Goal: Task Accomplishment & Management: Manage account settings

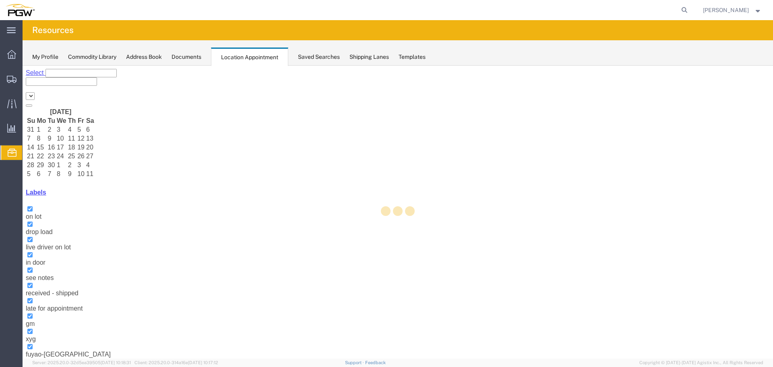
select select "28253"
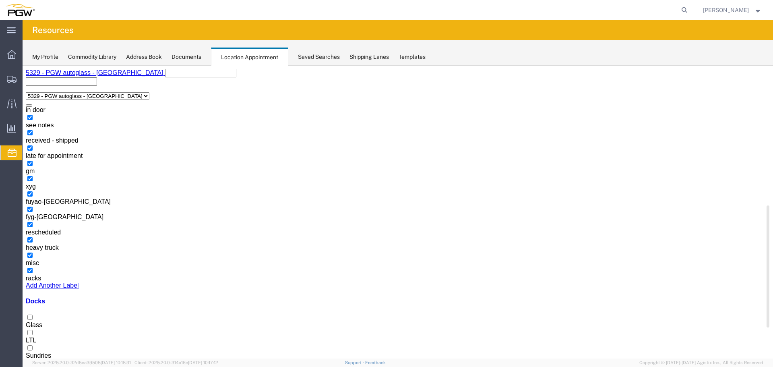
scroll to position [203, 0]
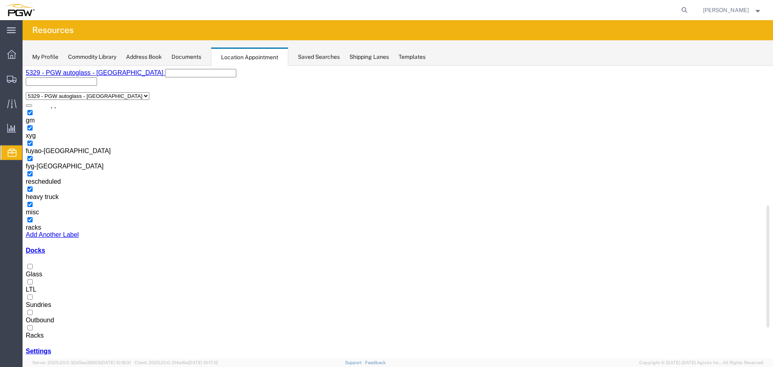
click at [43, 325] on label "Racks" at bounding box center [35, 332] width 18 height 14
click at [33, 325] on input "Racks" at bounding box center [29, 327] width 5 height 5
select select "3"
select select
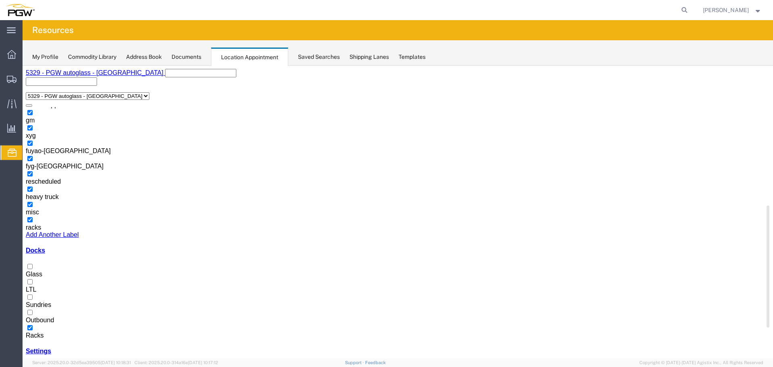
click at [42, 272] on label "Glass" at bounding box center [34, 270] width 17 height 14
click at [33, 269] on input "Glass" at bounding box center [29, 266] width 5 height 5
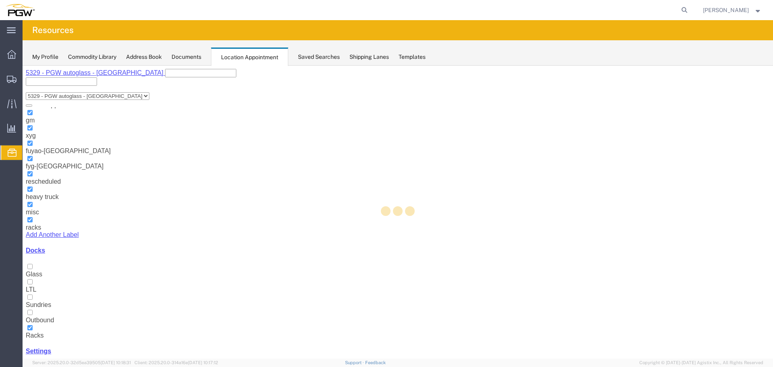
select select "3"
select select
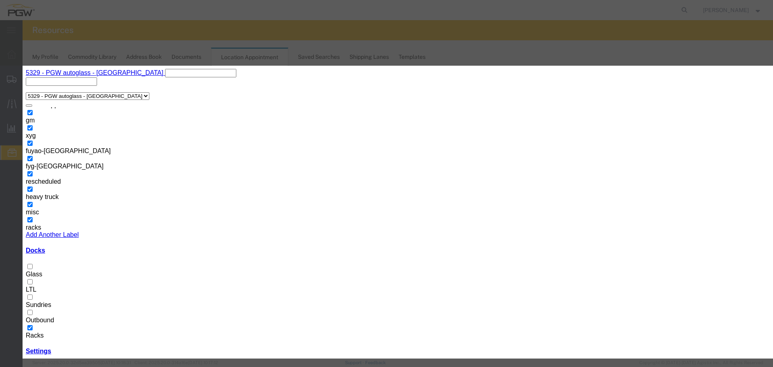
select select
select select "260"
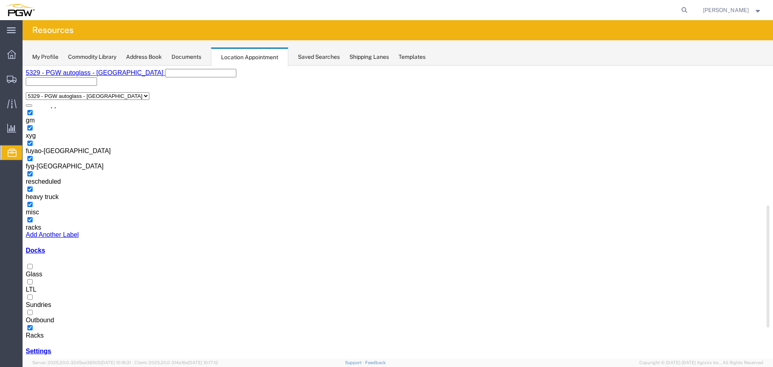
click at [42, 271] on label "Glass" at bounding box center [34, 270] width 17 height 14
click at [33, 269] on input "Glass" at bounding box center [29, 266] width 5 height 5
click at [43, 325] on label "Racks" at bounding box center [35, 332] width 18 height 14
click at [33, 325] on input "Racks" at bounding box center [29, 327] width 5 height 5
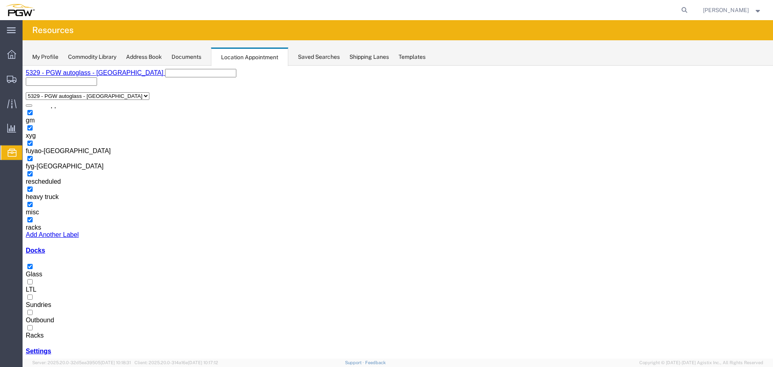
select select "1"
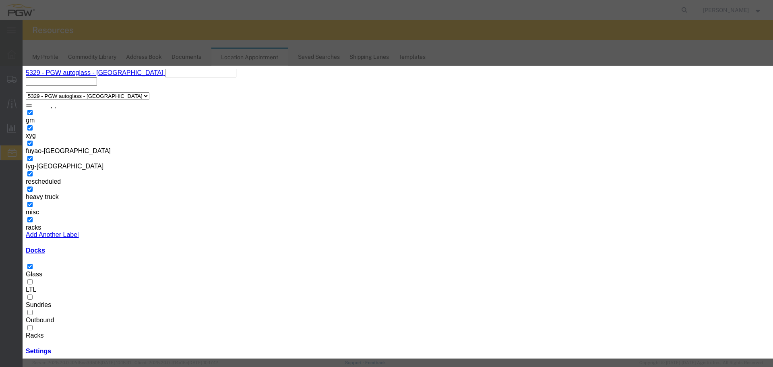
select select "300"
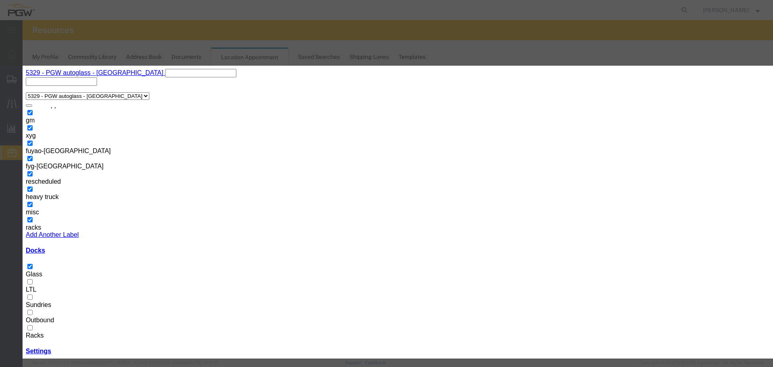
select select "1"
select select "300"
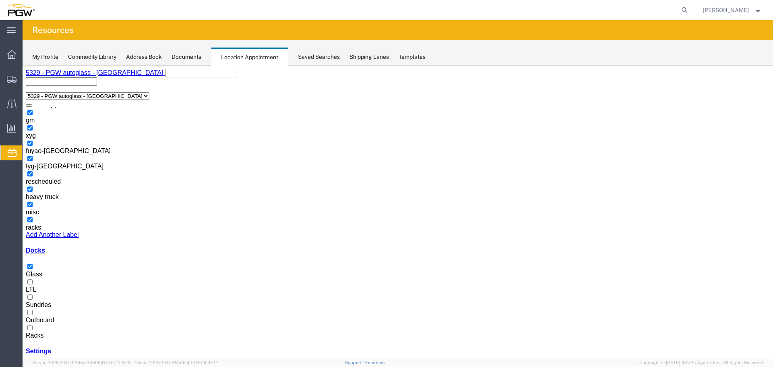
select select "1"
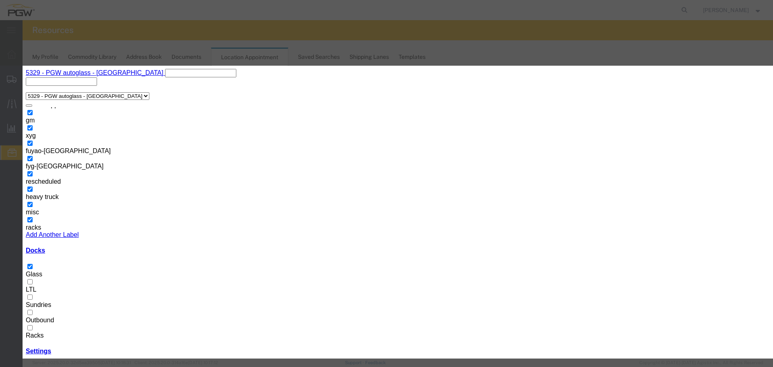
select select "220"
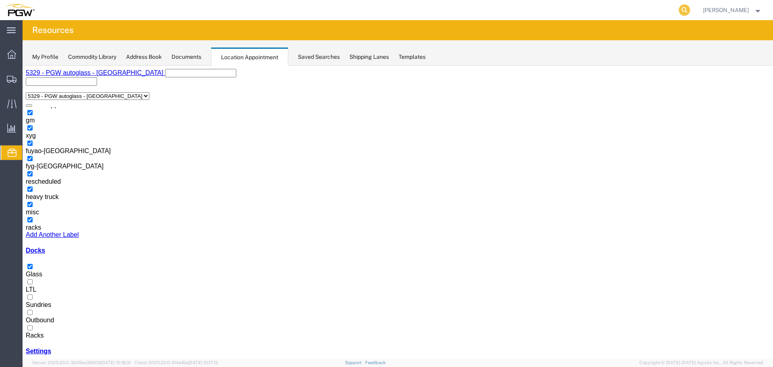
click at [688, 13] on icon at bounding box center [684, 9] width 11 height 11
click at [665, 13] on input "search" at bounding box center [556, 9] width 245 height 19
type input "57040842"
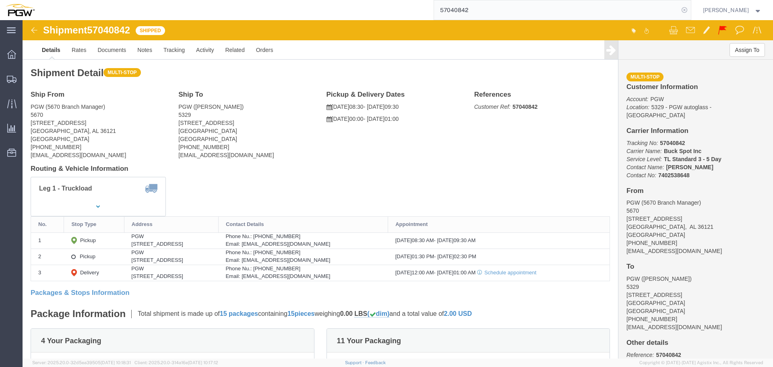
click at [690, 11] on icon at bounding box center [684, 9] width 11 height 11
click at [0, 0] on span "Location Appointment" at bounding box center [0, 0] width 0 height 0
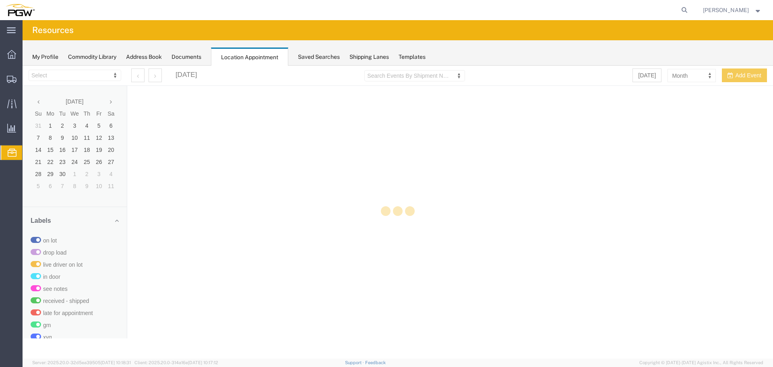
select select "28253"
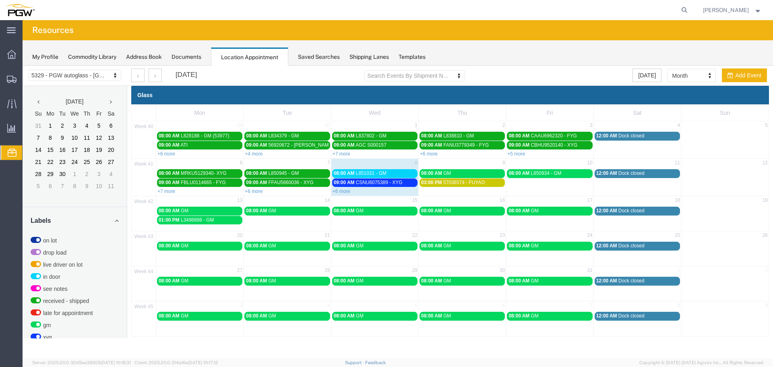
click at [466, 164] on td "9" at bounding box center [462, 164] width 87 height 10
select select "1"
select select
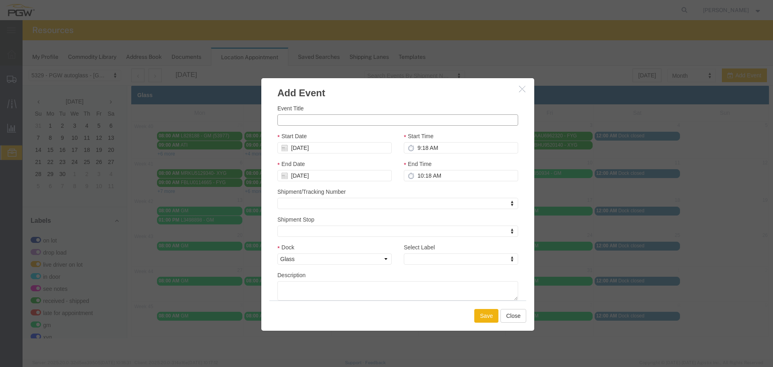
click at [384, 124] on input "Event Title" at bounding box center [397, 119] width 241 height 11
paste input "FFAU4636415"
type input "FFAU4636415 - XYG"
click at [411, 150] on icon at bounding box center [411, 148] width 6 height 6
click at [416, 148] on input "9:18 AM" at bounding box center [461, 147] width 114 height 11
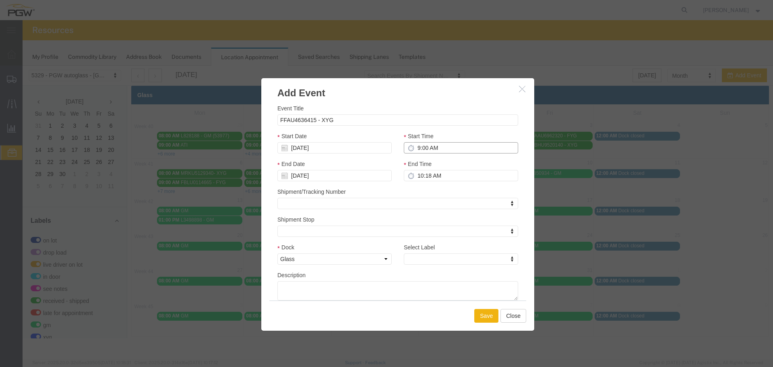
type input "9:00 AM"
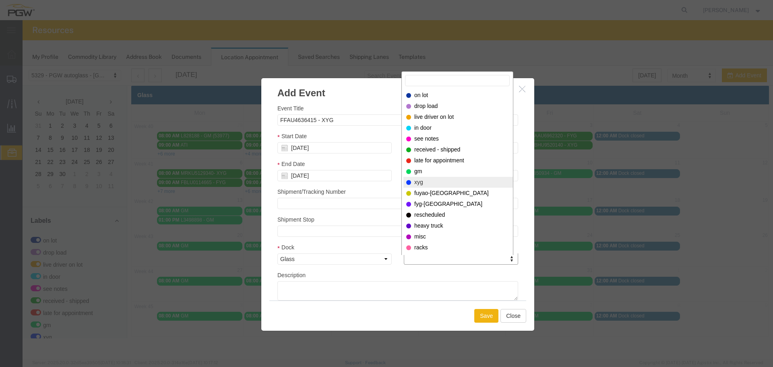
select select "12920"
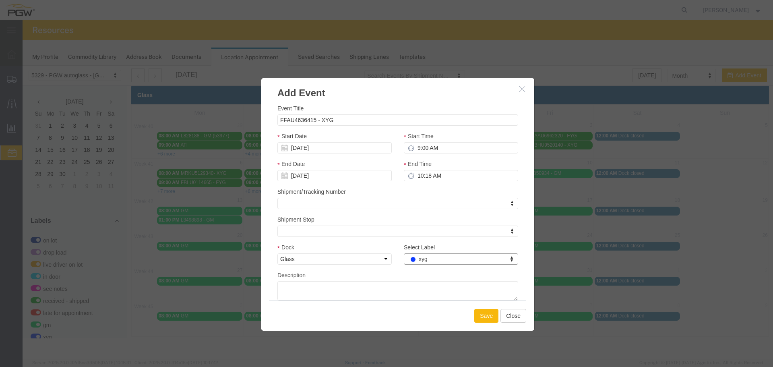
click at [487, 313] on button "Save" at bounding box center [486, 316] width 24 height 14
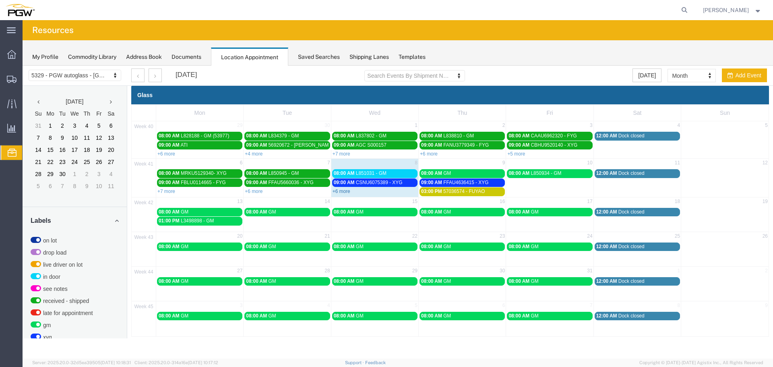
click at [344, 190] on link "+6 more" at bounding box center [342, 191] width 18 height 6
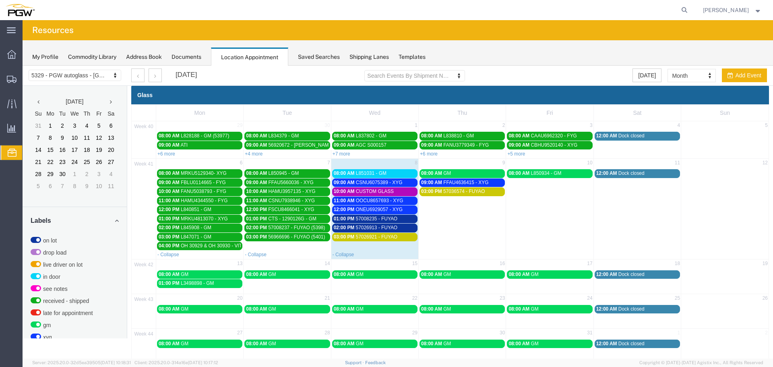
click at [377, 190] on span "CUSTOM GLASS" at bounding box center [375, 191] width 38 height 6
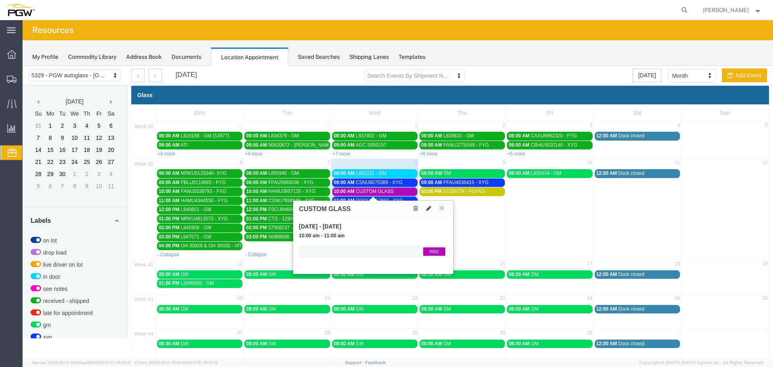
click at [429, 209] on icon at bounding box center [428, 208] width 5 height 6
select select "1"
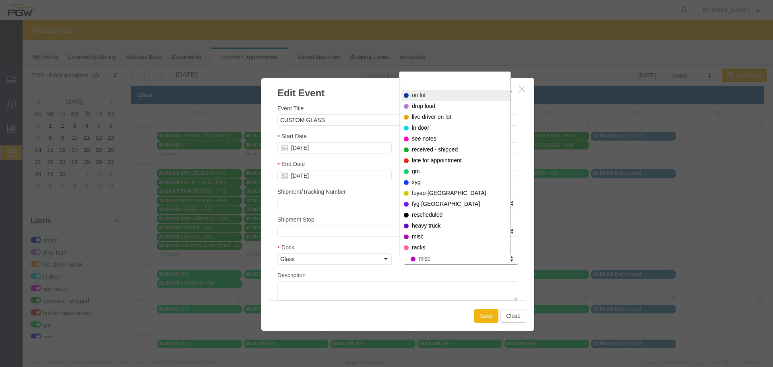
click at [422, 87] on div "Select Label" at bounding box center [455, 80] width 111 height 16
select select "300"
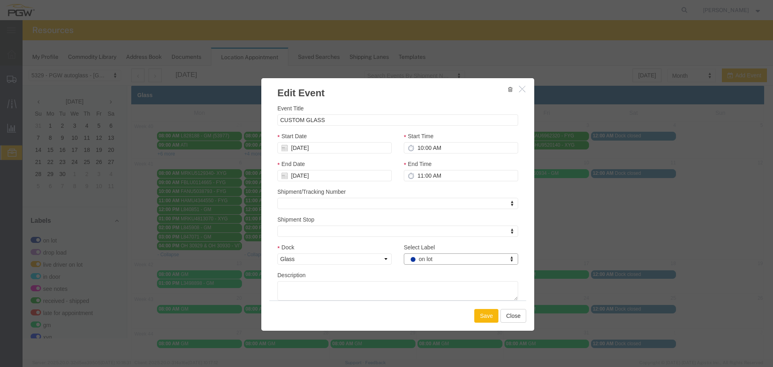
click at [481, 318] on button "Save" at bounding box center [486, 316] width 24 height 14
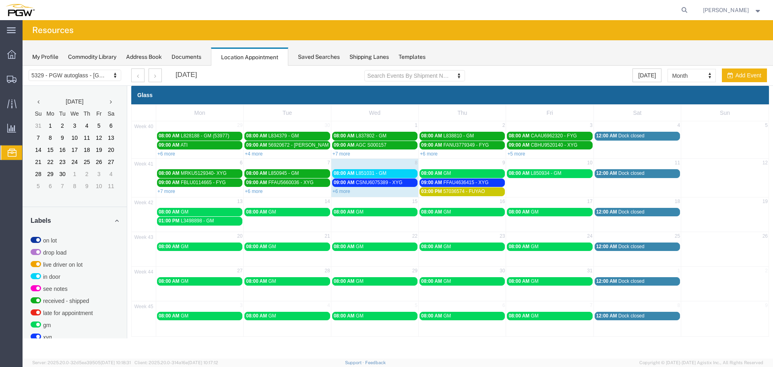
click at [272, 7] on div at bounding box center [365, 10] width 651 height 20
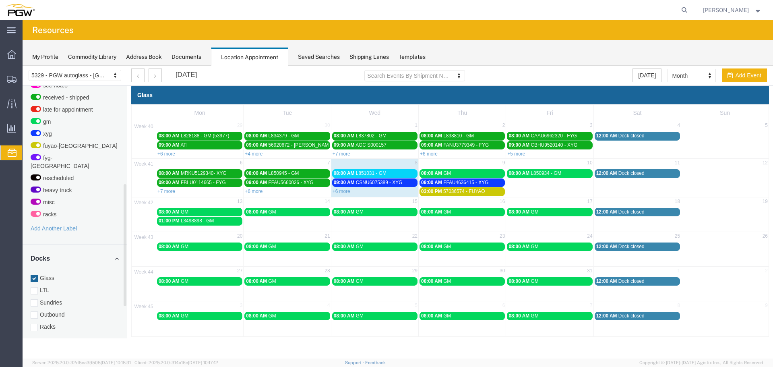
click at [59, 323] on label "Racks" at bounding box center [75, 327] width 88 height 8
click at [23, 66] on input "Racks" at bounding box center [23, 66] width 0 height 0
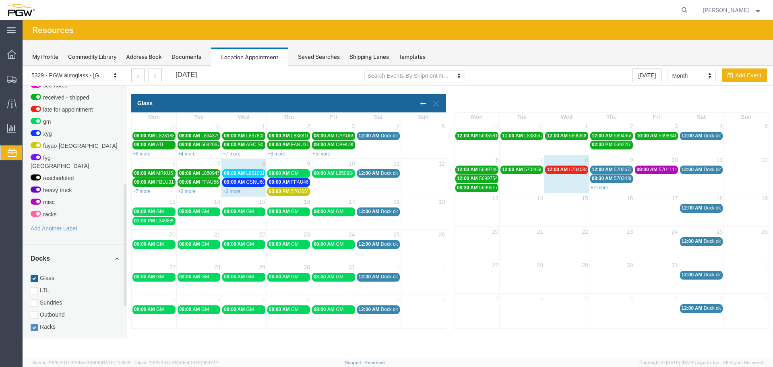
click at [48, 274] on label "Glass" at bounding box center [75, 278] width 88 height 8
click at [23, 66] on input "Glass" at bounding box center [23, 66] width 0 height 0
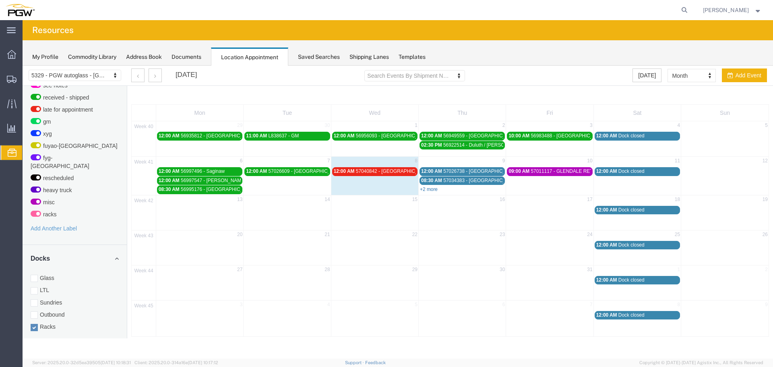
click at [425, 191] on link "+2 more" at bounding box center [429, 189] width 18 height 6
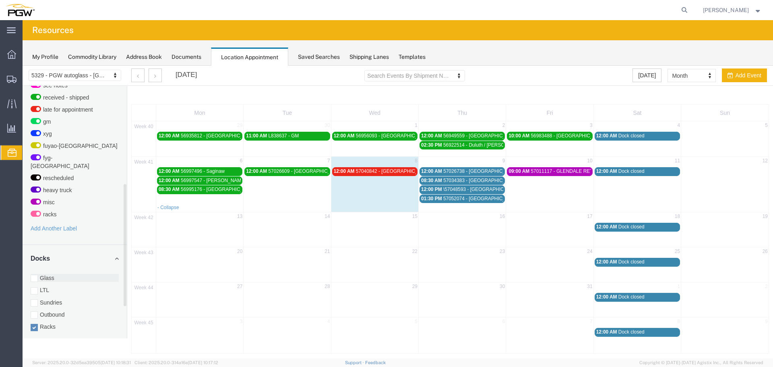
click at [44, 274] on label "Glass" at bounding box center [75, 278] width 88 height 8
click at [23, 66] on input "Glass" at bounding box center [23, 66] width 0 height 0
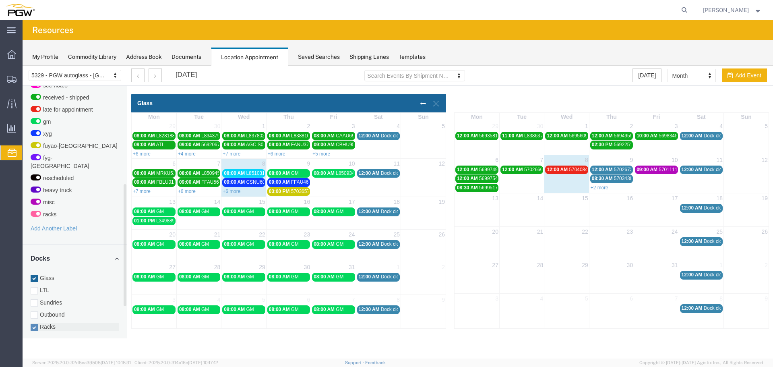
click at [49, 323] on label "Racks" at bounding box center [75, 327] width 88 height 8
click at [23, 66] on input "Racks" at bounding box center [23, 66] width 0 height 0
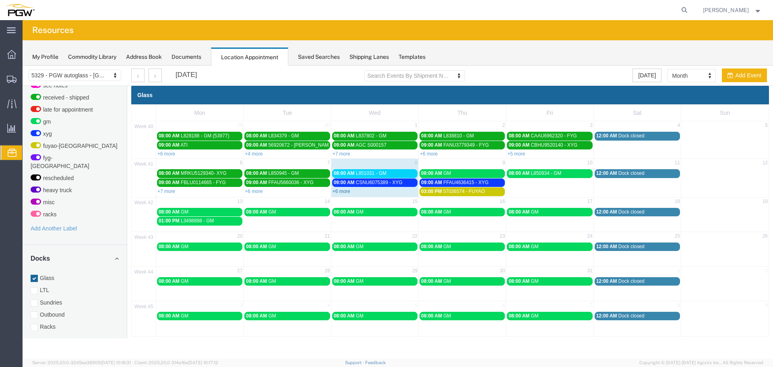
click at [342, 191] on link "+6 more" at bounding box center [342, 191] width 18 height 6
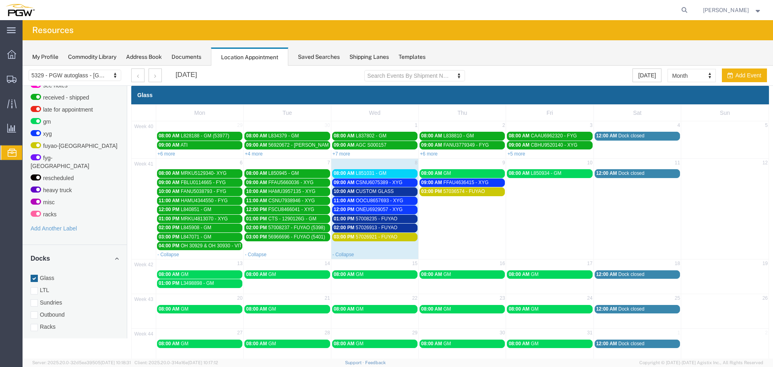
click at [352, 183] on span "09:00 AM" at bounding box center [344, 183] width 21 height 6
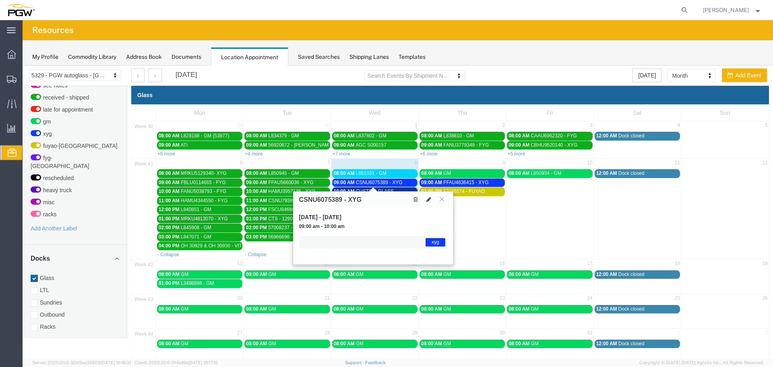
click at [429, 200] on icon at bounding box center [428, 200] width 5 height 6
select select "1"
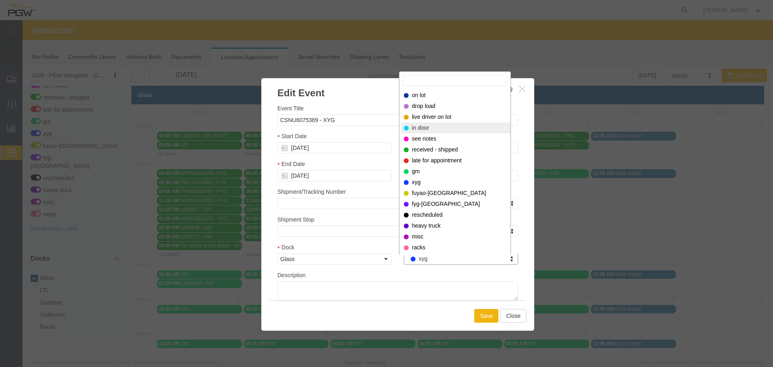
select select "220"
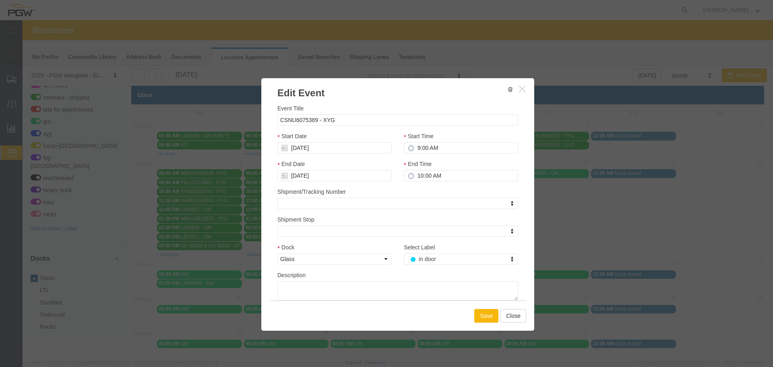
click at [484, 317] on button "Save" at bounding box center [486, 316] width 24 height 14
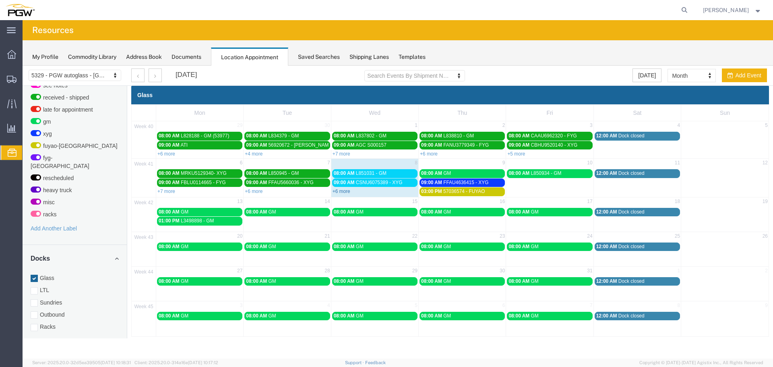
click at [343, 192] on link "+6 more" at bounding box center [342, 191] width 18 height 6
